Goal: Use online tool/utility: Utilize a website feature to perform a specific function

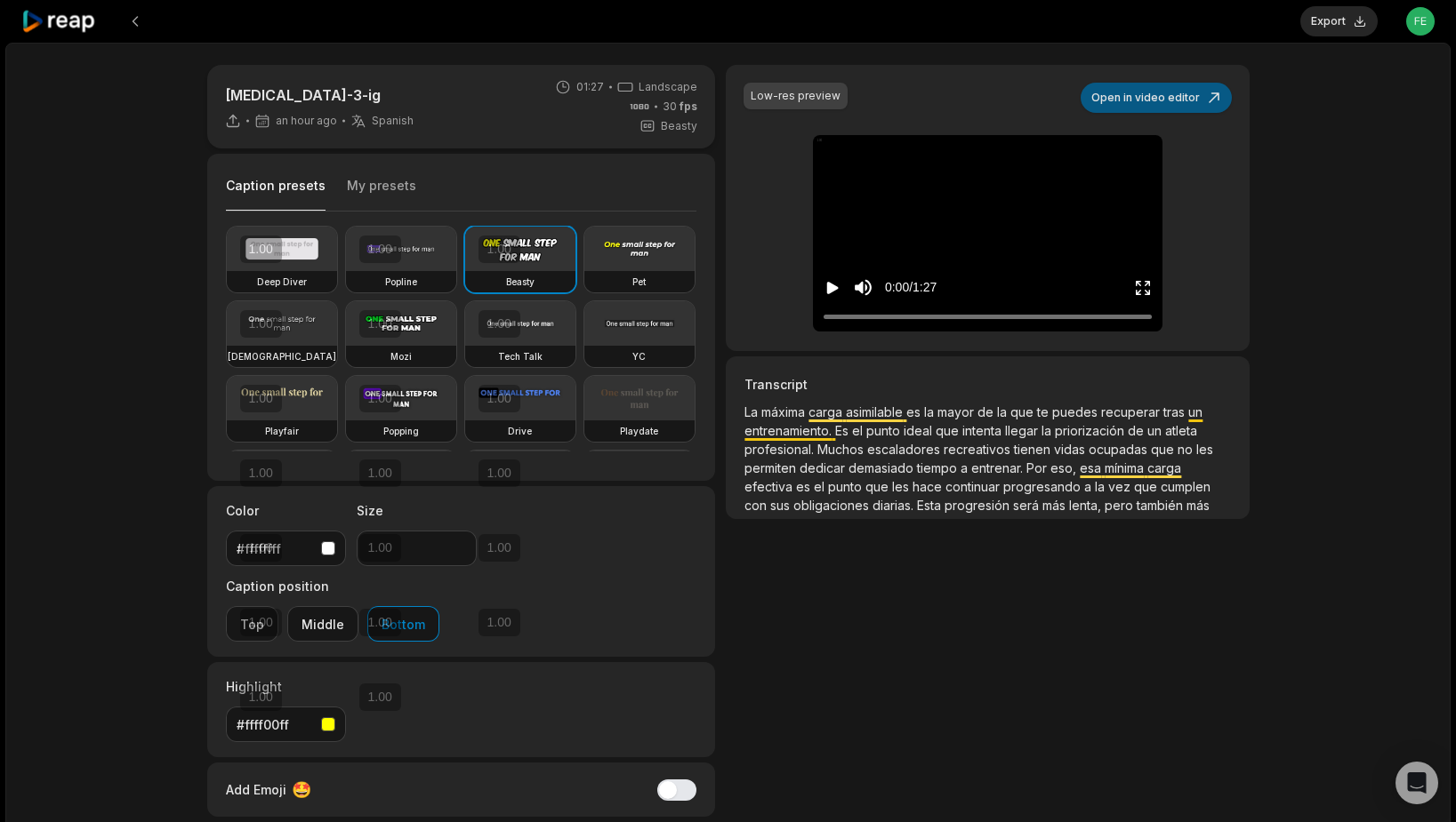
click at [1158, 96] on button "Open in video editor" at bounding box center [1155, 97] width 151 height 30
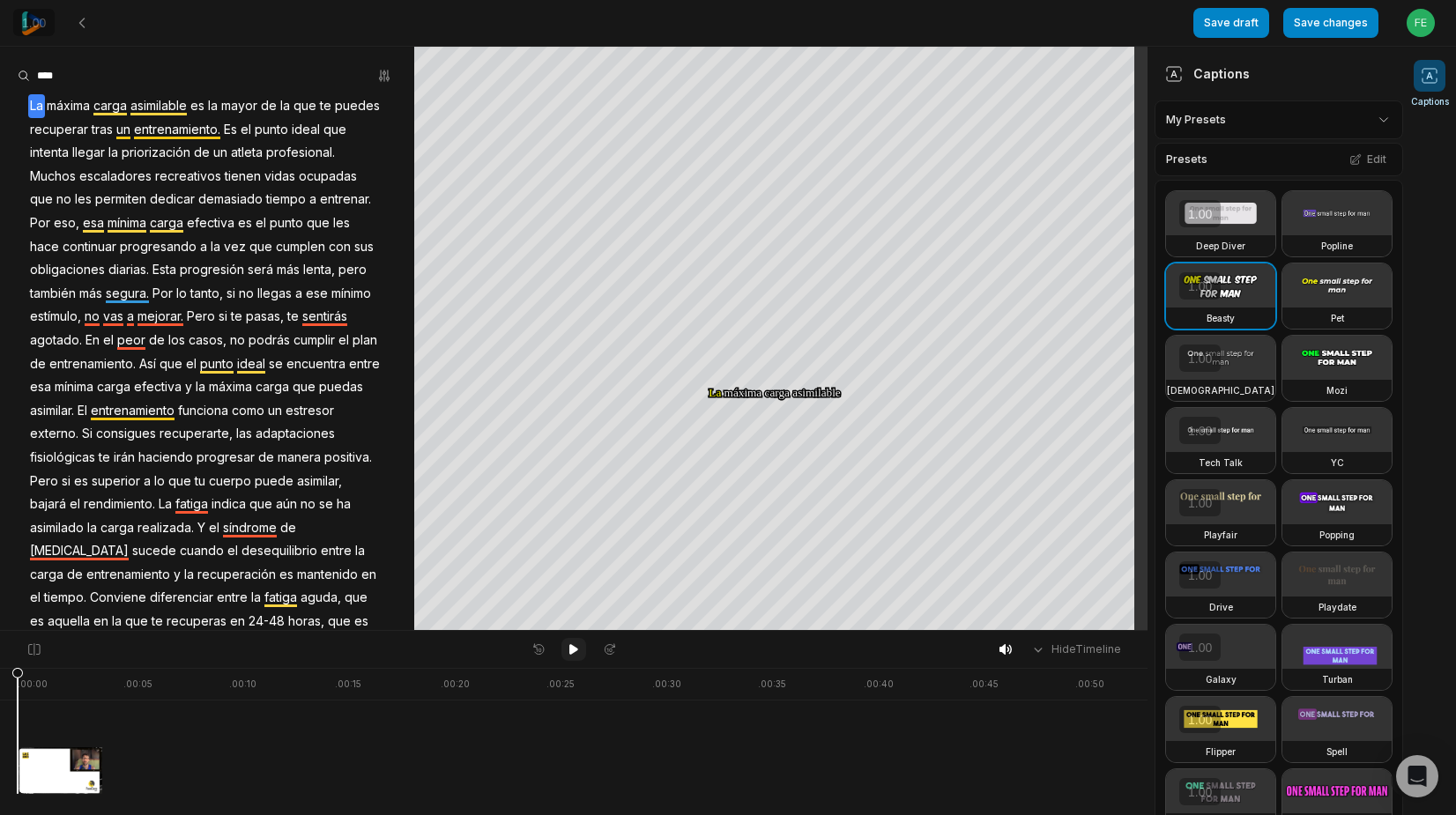
click at [572, 650] on icon at bounding box center [573, 649] width 9 height 11
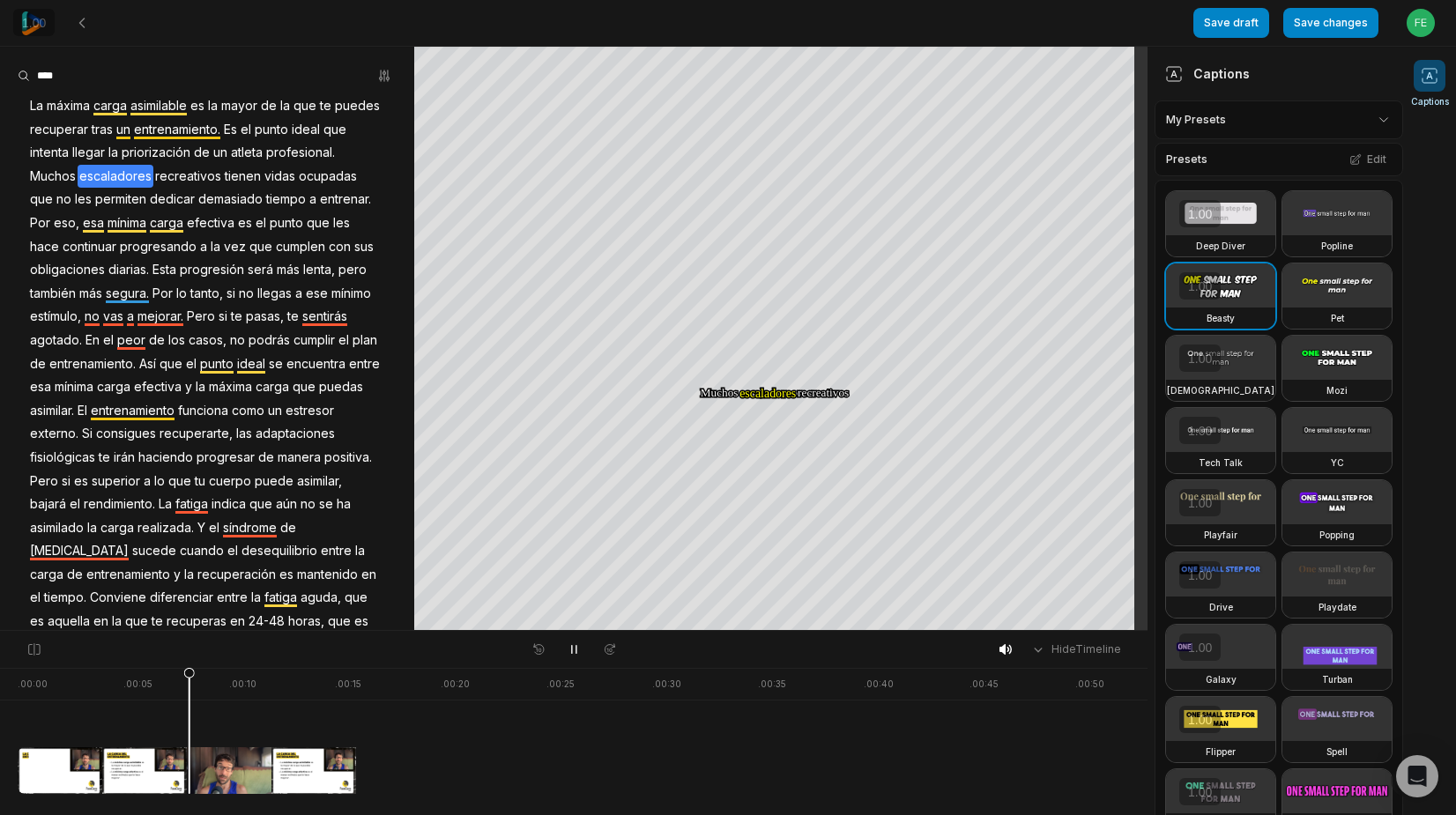
click at [192, 151] on span "priorización" at bounding box center [155, 152] width 72 height 24
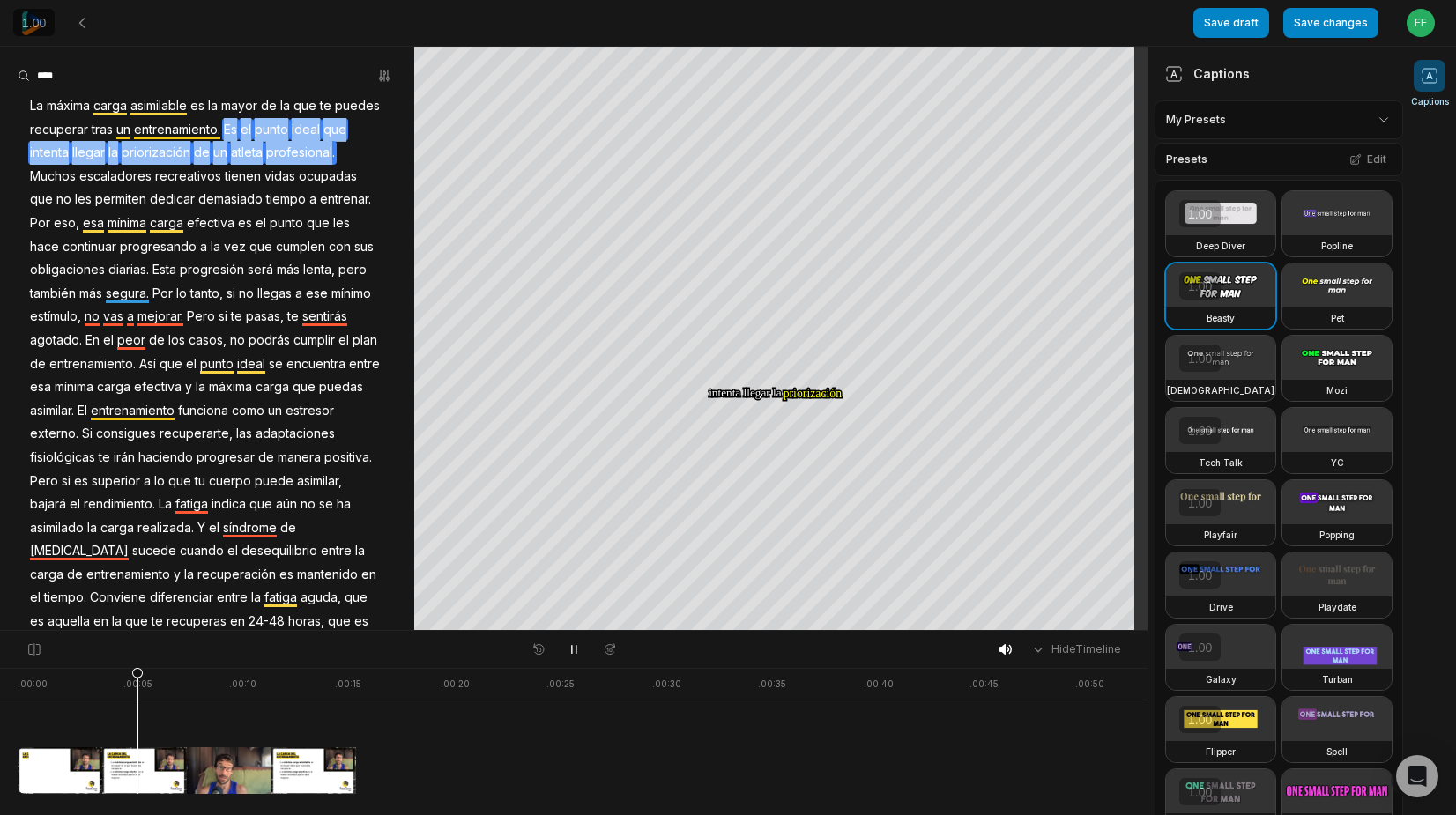
click at [192, 151] on span "priorización" at bounding box center [155, 152] width 72 height 24
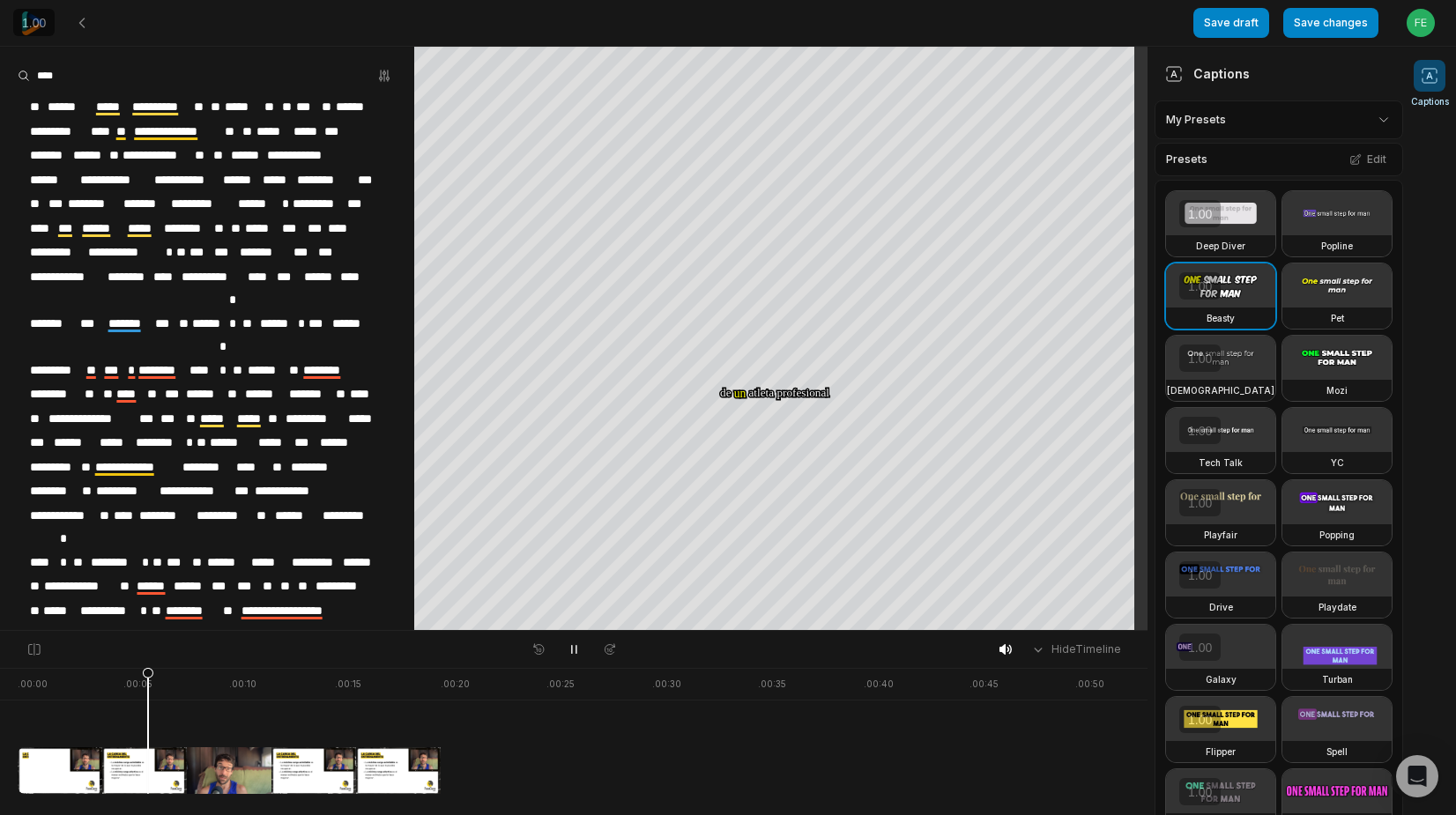
click at [193, 153] on span "**********" at bounding box center [156, 155] width 72 height 24
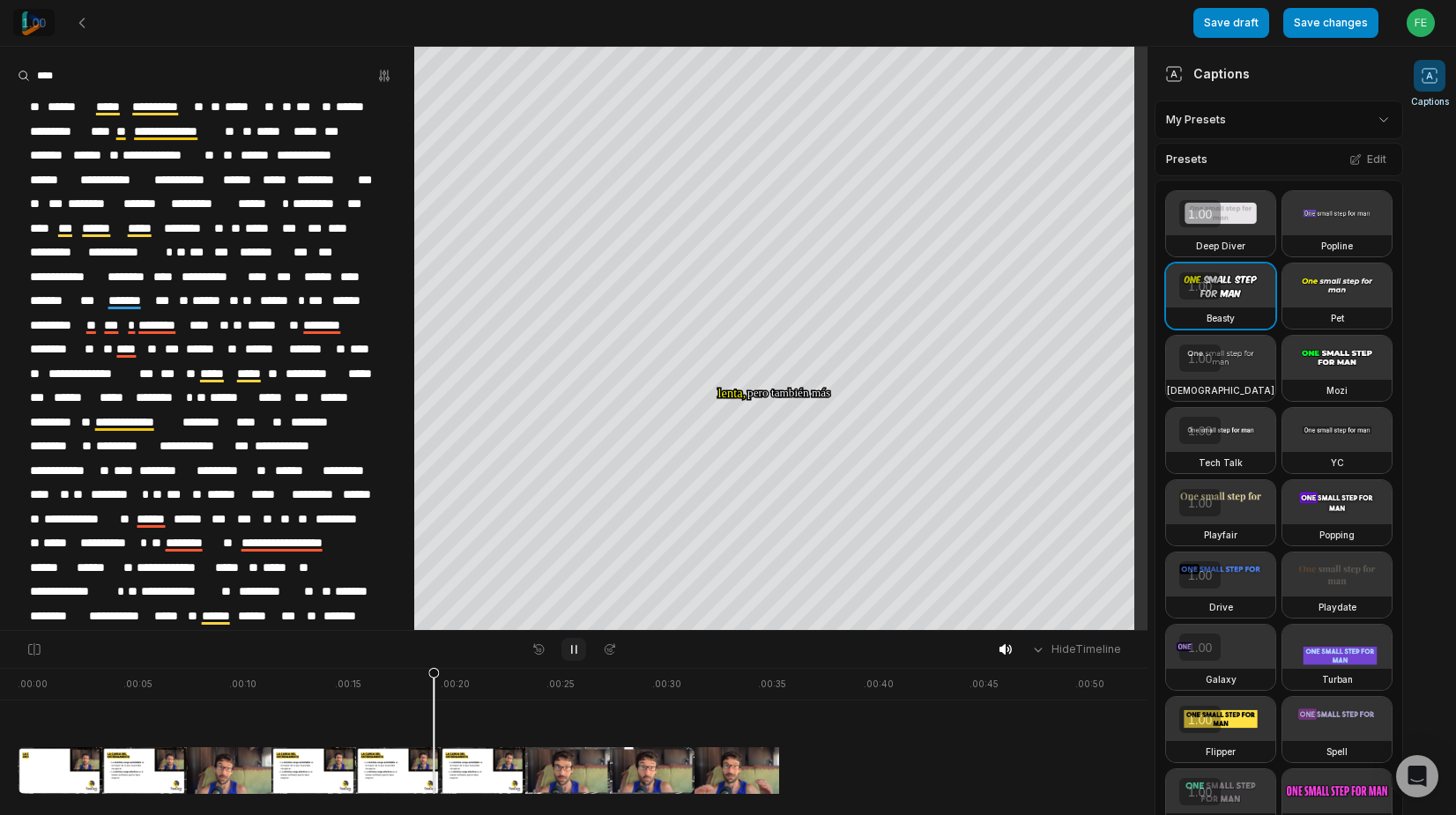
click at [576, 656] on icon at bounding box center [574, 649] width 14 height 14
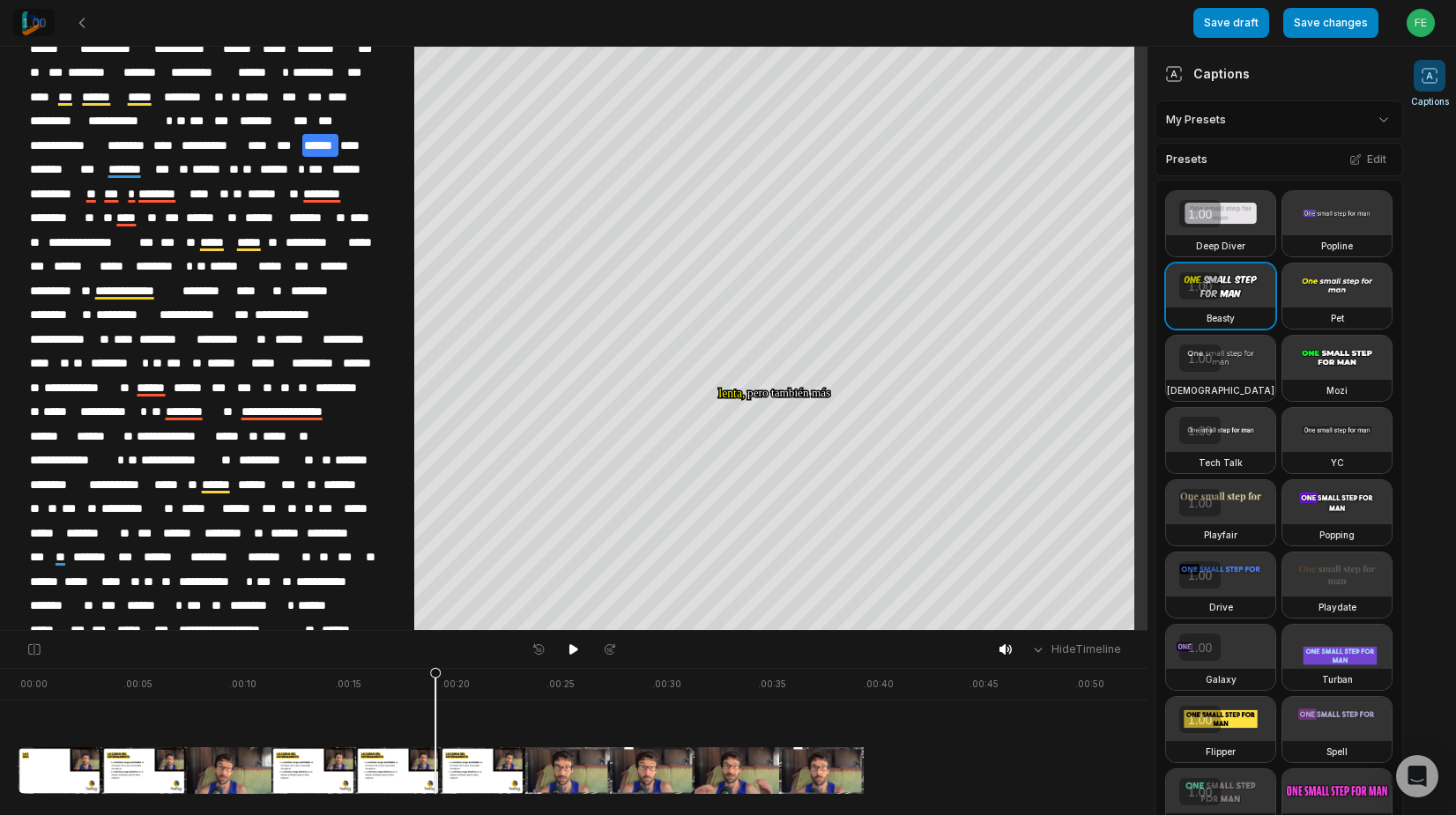
scroll to position [144, 0]
